Goal: Browse casually

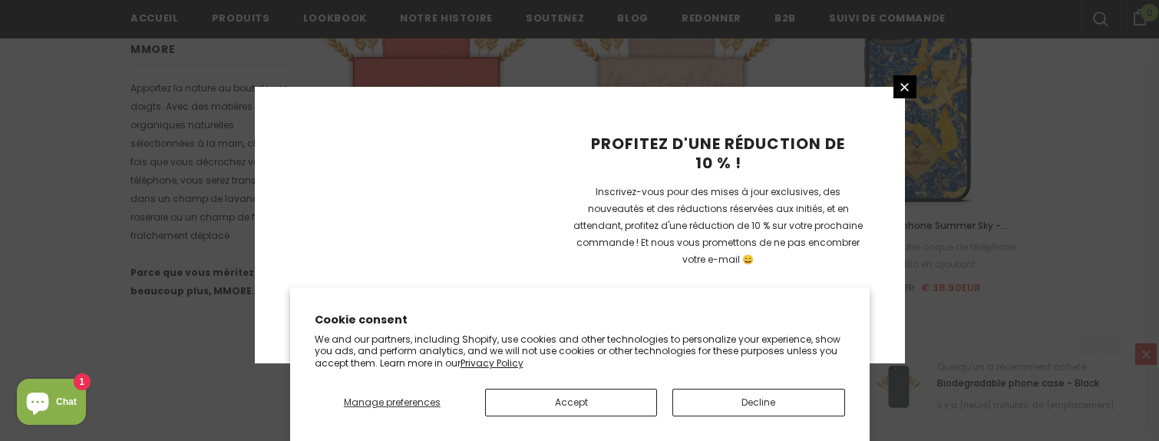
scroll to position [1253, 0]
